Goal: Information Seeking & Learning: Understand process/instructions

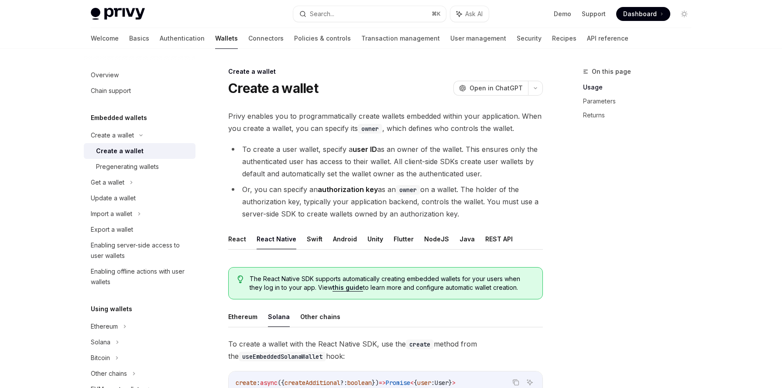
scroll to position [147, 0]
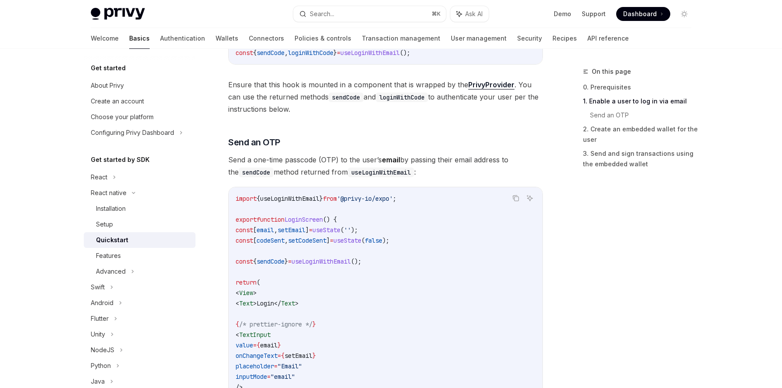
click at [311, 243] on span "setCodeSent" at bounding box center [307, 240] width 38 height 8
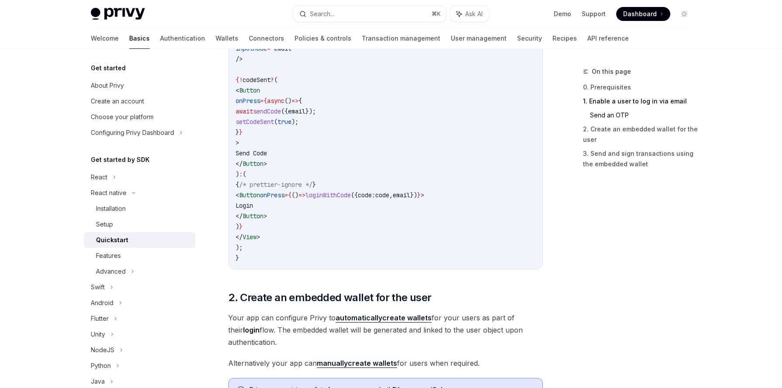
scroll to position [524, 0]
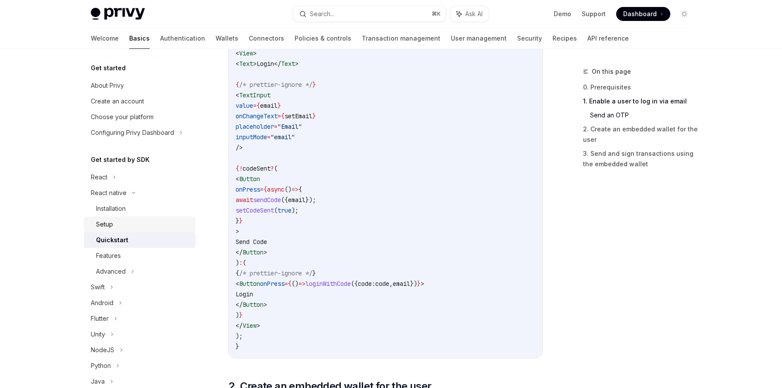
click at [123, 229] on div "Setup" at bounding box center [143, 224] width 94 height 10
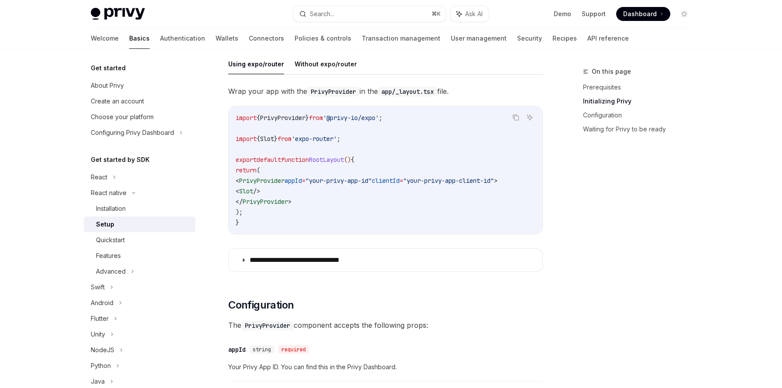
scroll to position [217, 0]
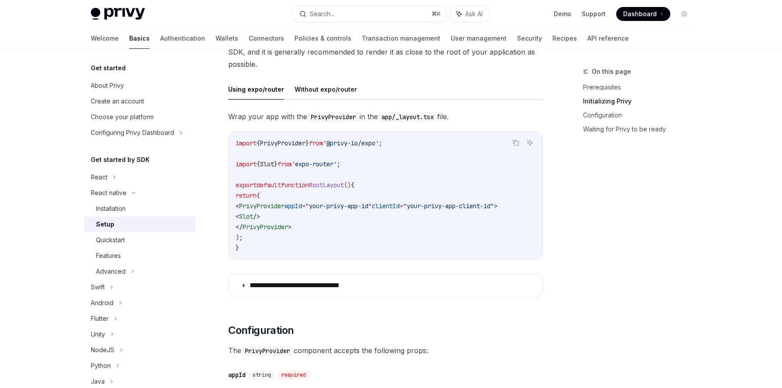
click at [380, 267] on div "**********" at bounding box center [385, 206] width 315 height 192
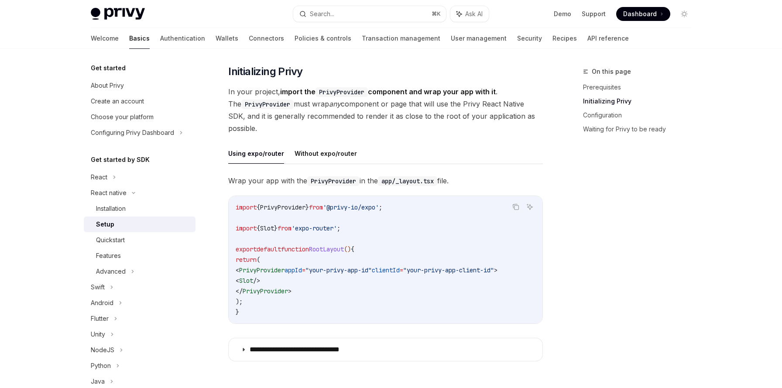
scroll to position [140, 0]
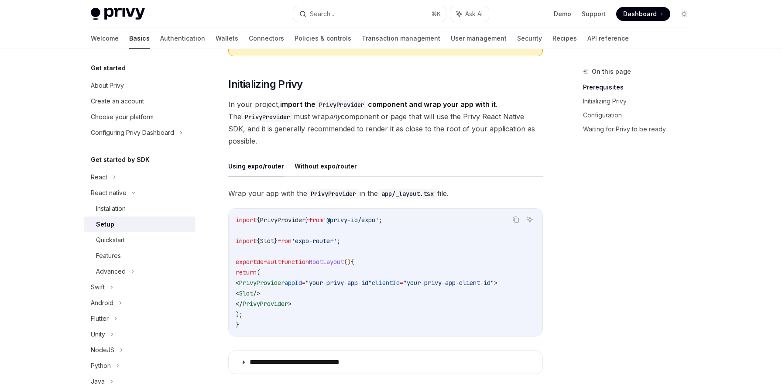
click at [336, 285] on span ""your-privy-app-id"" at bounding box center [338, 283] width 66 height 8
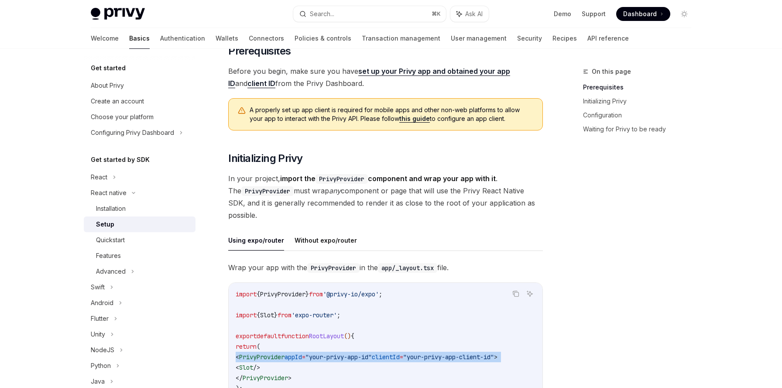
scroll to position [0, 0]
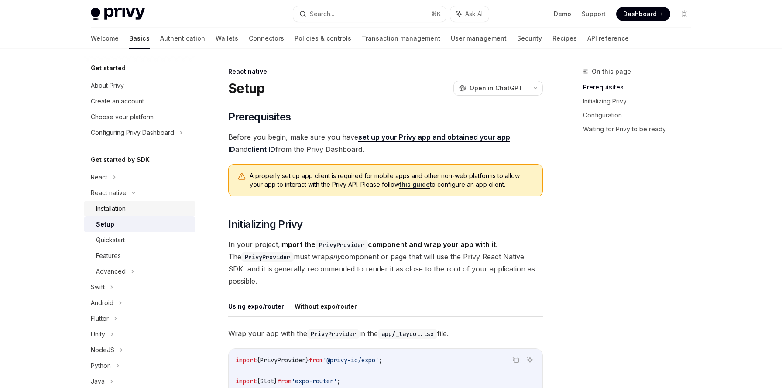
click at [142, 204] on div "Installation" at bounding box center [143, 208] width 94 height 10
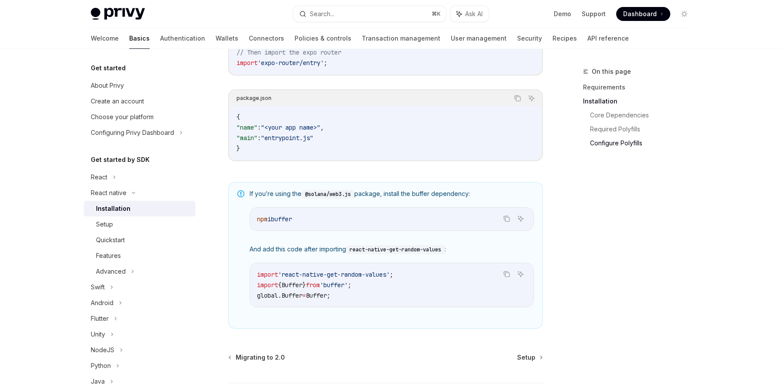
scroll to position [515, 0]
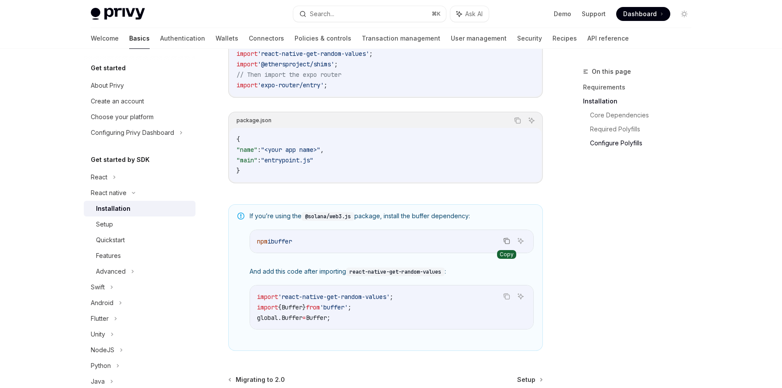
click at [508, 244] on icon "Copy the contents from the code block" at bounding box center [506, 240] width 7 height 7
drag, startPoint x: 257, startPoint y: 298, endPoint x: 413, endPoint y: 302, distance: 156.2
click at [413, 302] on code "import 'react-native-get-random-values' ; import { Buffer } from 'buffer' ; glo…" at bounding box center [391, 306] width 269 height 31
copy span "import 'react-native-get-random-values' ;"
drag, startPoint x: 257, startPoint y: 310, endPoint x: 363, endPoint y: 311, distance: 105.2
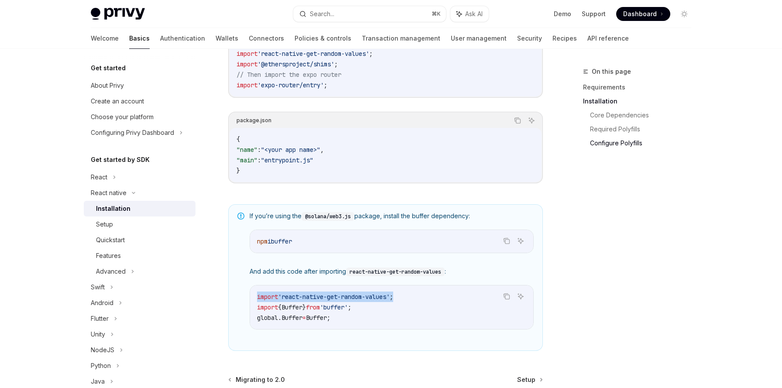
click at [351, 311] on span "import { Buffer } from 'buffer' ;" at bounding box center [304, 307] width 94 height 8
copy span "import { Buffer } from 'buffer'"
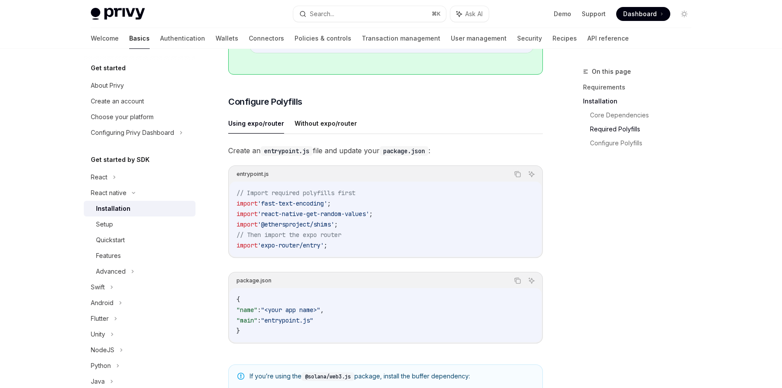
scroll to position [344, 0]
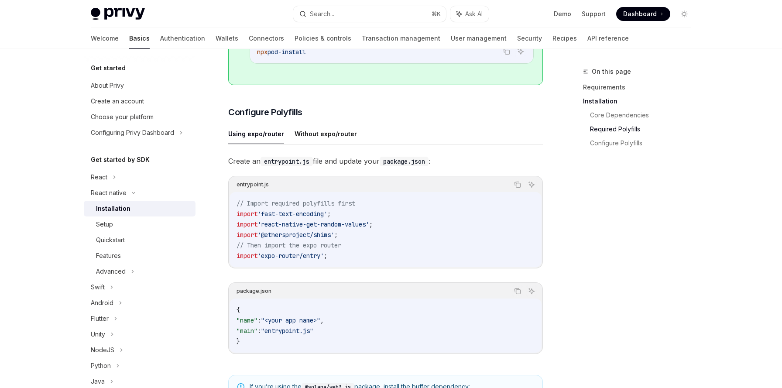
click at [332, 175] on div "Create an entrypoint.js file and update your package.json : entrypoint.js Copy …" at bounding box center [385, 261] width 315 height 213
click at [310, 139] on button "Without expo/router" at bounding box center [326, 133] width 62 height 21
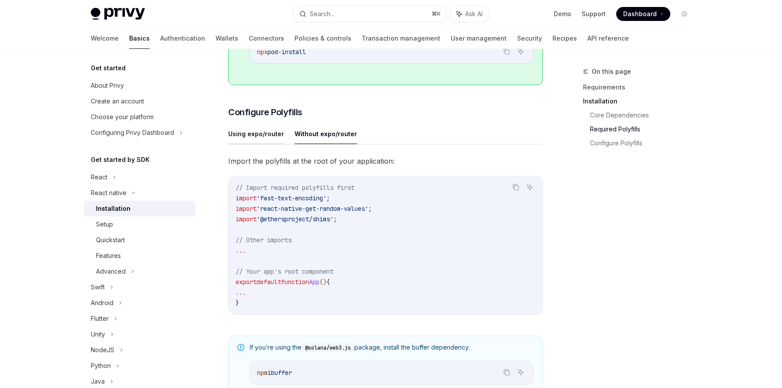
click at [260, 140] on button "Using expo/router" at bounding box center [256, 133] width 56 height 21
type textarea "*"
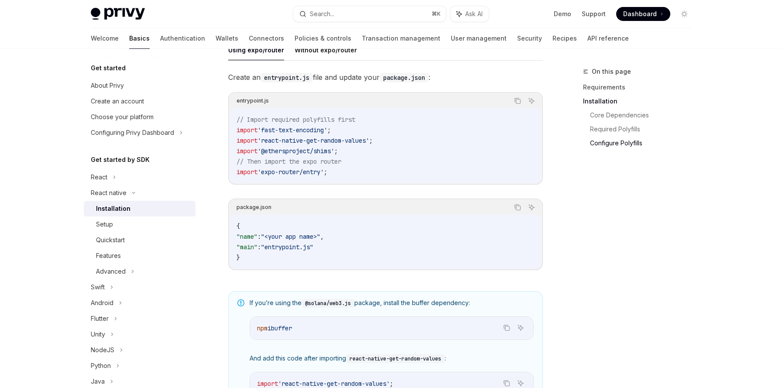
scroll to position [423, 0]
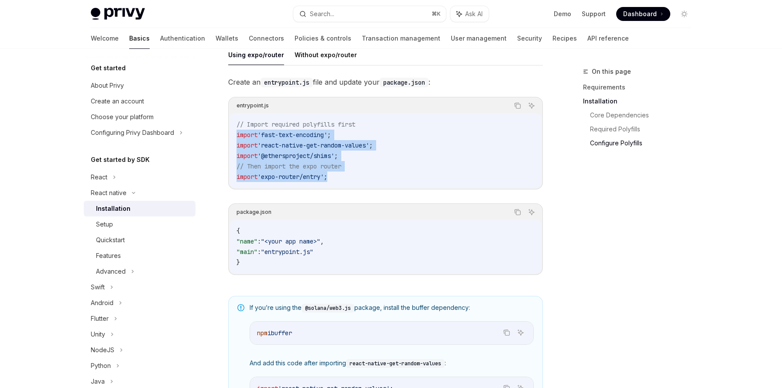
drag, startPoint x: 236, startPoint y: 138, endPoint x: 346, endPoint y: 185, distance: 118.6
click at [346, 182] on code "// Import required polyfills first import 'fast-text-encoding' ; import 'react-…" at bounding box center [385, 150] width 298 height 63
copy code "import 'fast-text-encoding' ; import 'react-native-get-random-values' ; import …"
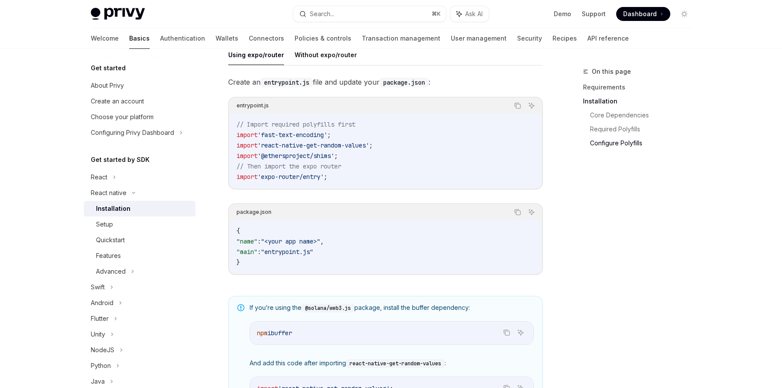
click at [563, 263] on div "On this page Requirements Installation Core Dependencies Required Polyfills Con…" at bounding box center [391, 99] width 614 height 946
